Goal: Task Accomplishment & Management: Use online tool/utility

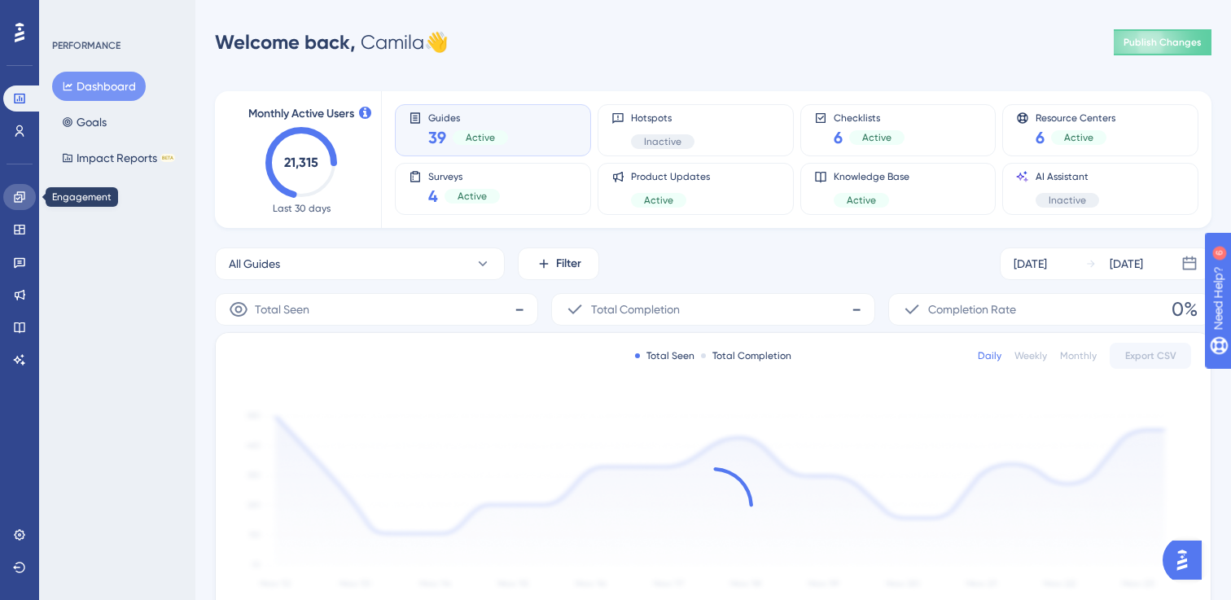
click at [27, 199] on link at bounding box center [19, 197] width 33 height 26
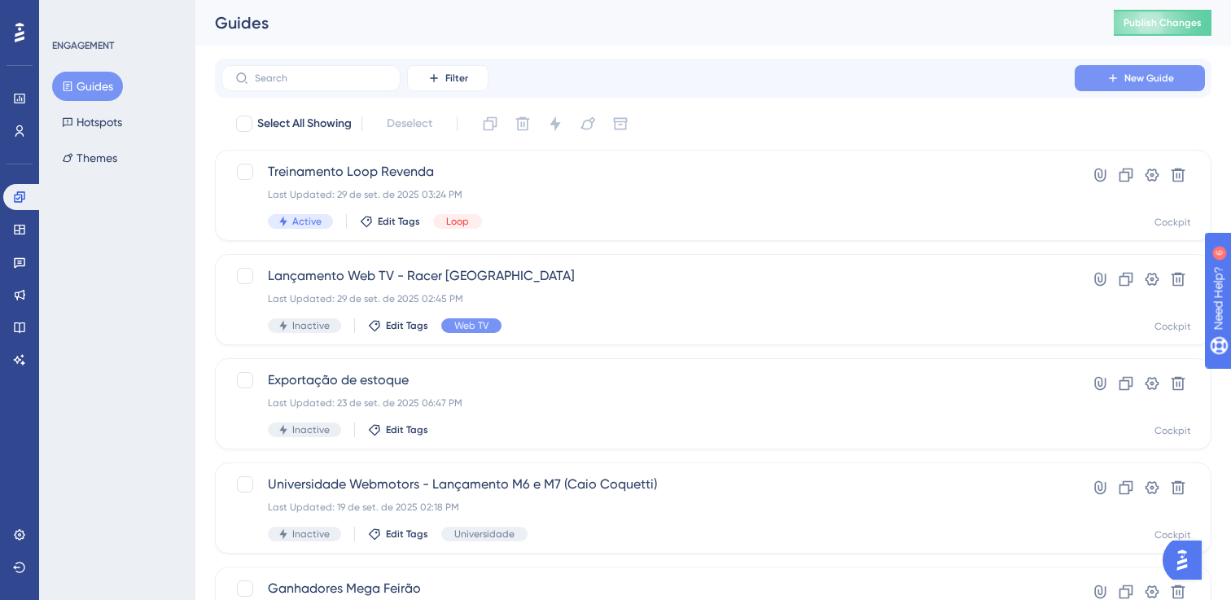
click at [1116, 80] on icon at bounding box center [1113, 78] width 13 height 13
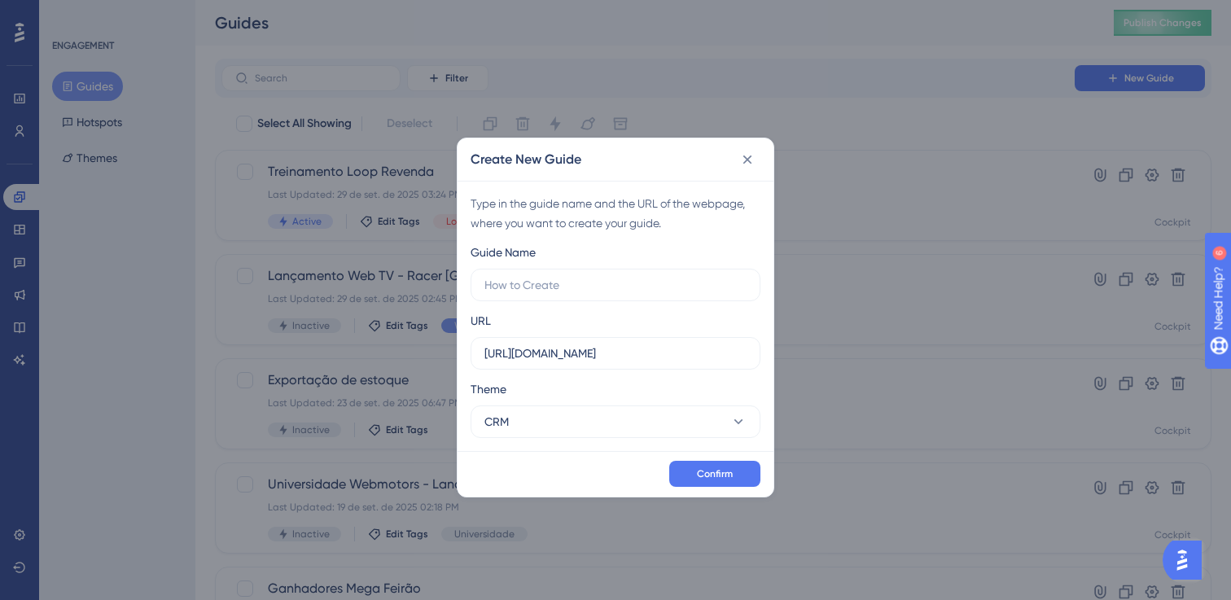
click at [761, 154] on div "Create New Guide" at bounding box center [616, 159] width 316 height 42
click at [556, 281] on input "text" at bounding box center [615, 285] width 262 height 18
type input "teste"
click at [687, 428] on button "CRM" at bounding box center [616, 422] width 290 height 33
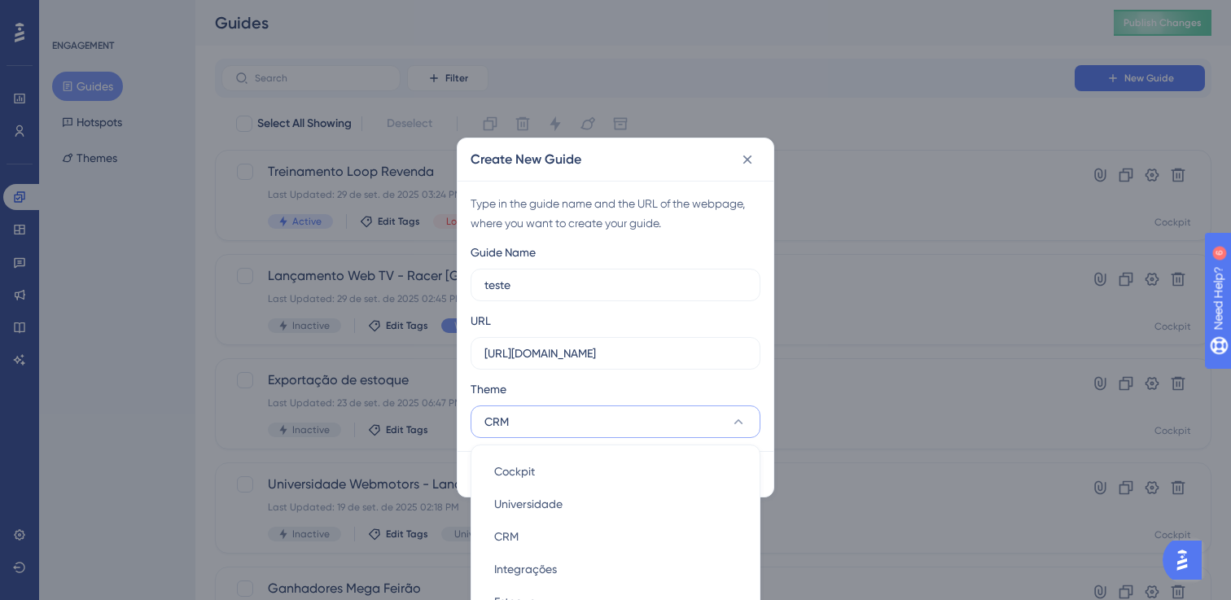
scroll to position [39, 0]
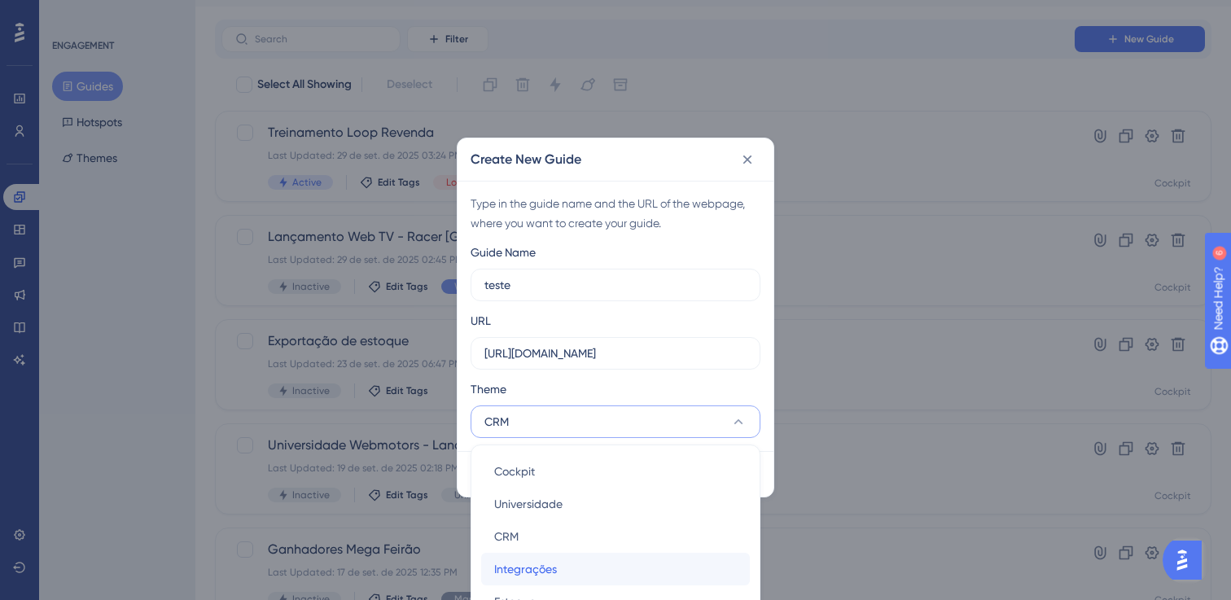
click at [585, 569] on div "Integrações Integrações" at bounding box center [615, 569] width 243 height 33
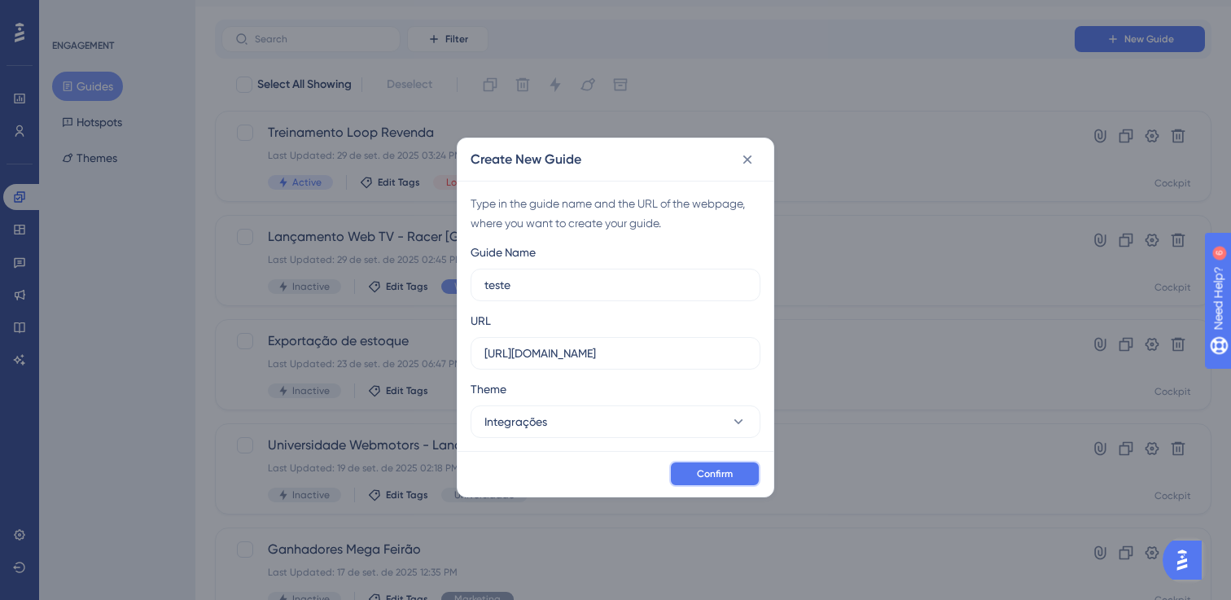
click at [713, 473] on span "Confirm" at bounding box center [715, 473] width 36 height 13
